Goal: Download file/media

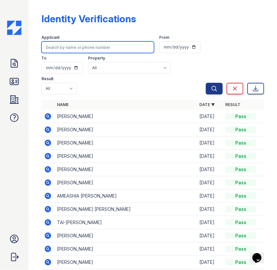
click at [57, 48] on input "search" at bounding box center [97, 47] width 113 height 12
type input "[PERSON_NAME]"
click at [206, 83] on button "Search" at bounding box center [214, 89] width 17 height 12
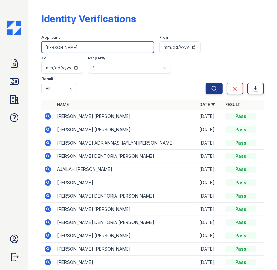
click at [66, 49] on input "[PERSON_NAME]" at bounding box center [97, 47] width 113 height 12
type input "[PERSON_NAME]"
click at [206, 83] on button "Search" at bounding box center [214, 89] width 17 height 12
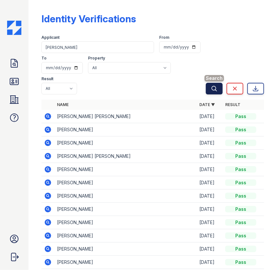
click at [213, 88] on button "Search" at bounding box center [214, 89] width 17 height 12
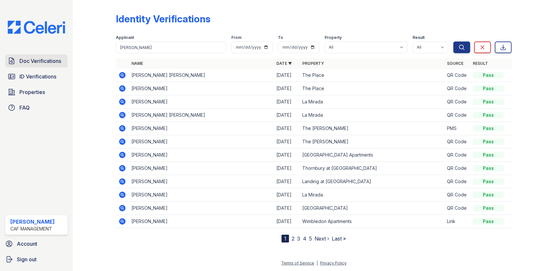
click at [32, 60] on span "Doc Verifications" at bounding box center [40, 61] width 42 height 8
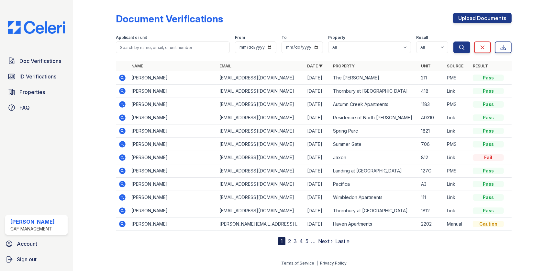
click at [148, 210] on td "[PERSON_NAME]" at bounding box center [173, 210] width 88 height 13
click at [150, 210] on td "[PERSON_NAME]" at bounding box center [173, 210] width 88 height 13
click at [123, 210] on icon at bounding box center [123, 211] width 8 height 8
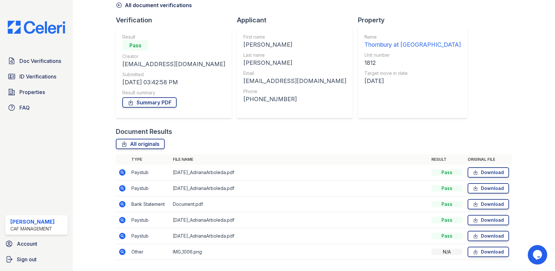
scroll to position [50, 0]
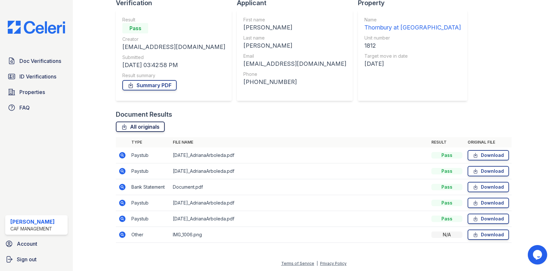
click at [149, 125] on link "All originals" at bounding box center [140, 126] width 49 height 10
click at [489, 155] on link "Download" at bounding box center [488, 155] width 41 height 10
click at [246, 119] on div "Document Results All originals Type File name Result Original file Paystub 2025…" at bounding box center [314, 179] width 396 height 139
click at [480, 171] on link "Download" at bounding box center [488, 171] width 41 height 10
click at [478, 204] on link "Download" at bounding box center [488, 203] width 41 height 10
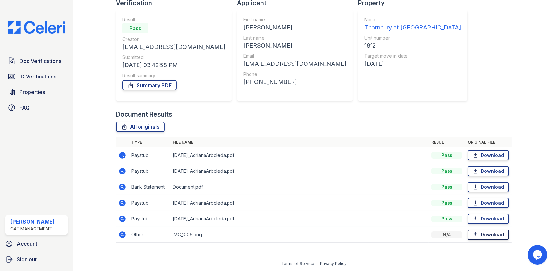
click at [475, 235] on link "Download" at bounding box center [488, 234] width 41 height 10
click at [485, 235] on link "Download" at bounding box center [488, 234] width 41 height 10
click at [483, 218] on link "Download" at bounding box center [488, 218] width 41 height 10
click at [481, 185] on link "Download" at bounding box center [488, 187] width 41 height 10
click at [183, 234] on td "IMG_1006.png" at bounding box center [299, 235] width 259 height 16
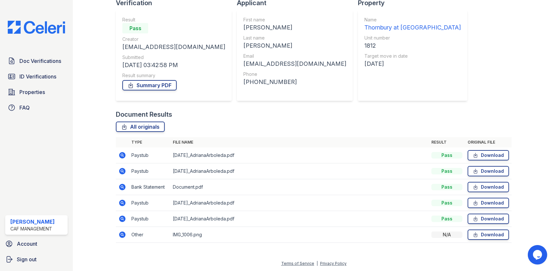
click at [193, 231] on td "IMG_1006.png" at bounding box center [299, 235] width 259 height 16
click at [195, 232] on td "IMG_1006.png" at bounding box center [299, 235] width 259 height 16
click at [498, 233] on link "Download" at bounding box center [488, 234] width 41 height 10
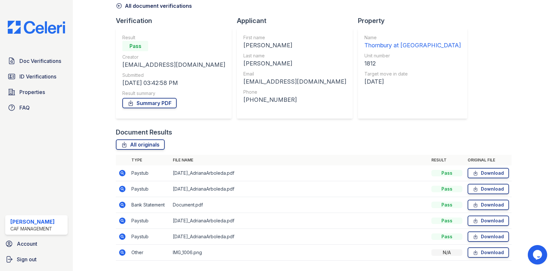
scroll to position [17, 0]
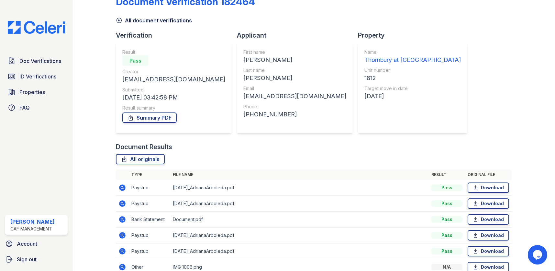
click at [275, 78] on div "Arboleda" at bounding box center [294, 78] width 103 height 9
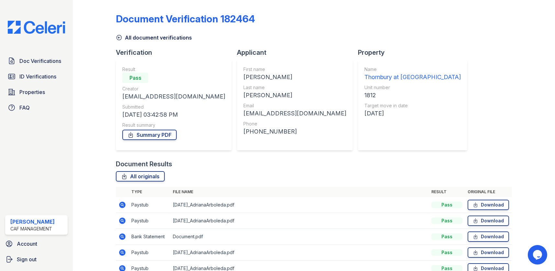
scroll to position [0, 0]
click at [46, 76] on span "ID Verifications" at bounding box center [37, 77] width 37 height 8
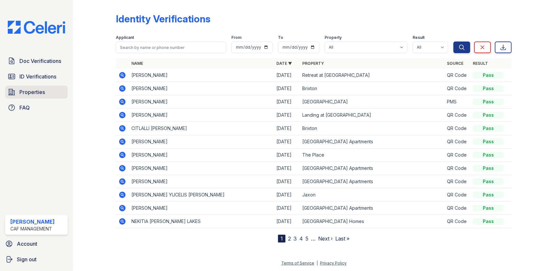
click at [33, 91] on span "Properties" at bounding box center [32, 92] width 26 height 8
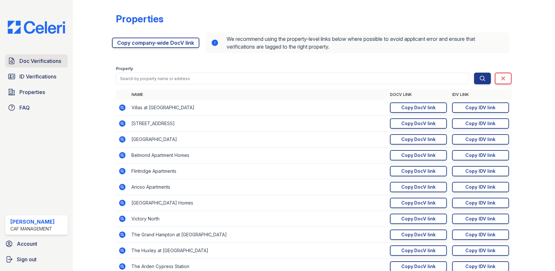
click at [42, 62] on span "Doc Verifications" at bounding box center [40, 61] width 42 height 8
